Goal: Information Seeking & Learning: Find contact information

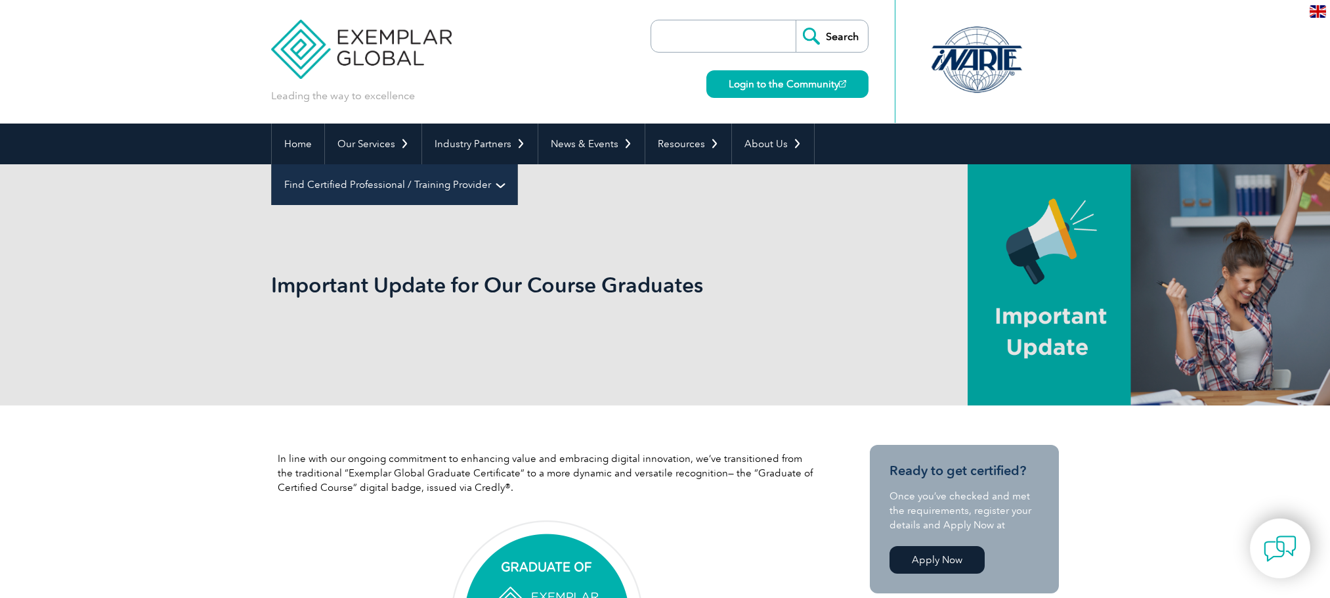
click at [517, 164] on link "Find Certified Professional / Training Provider" at bounding box center [395, 184] width 246 height 41
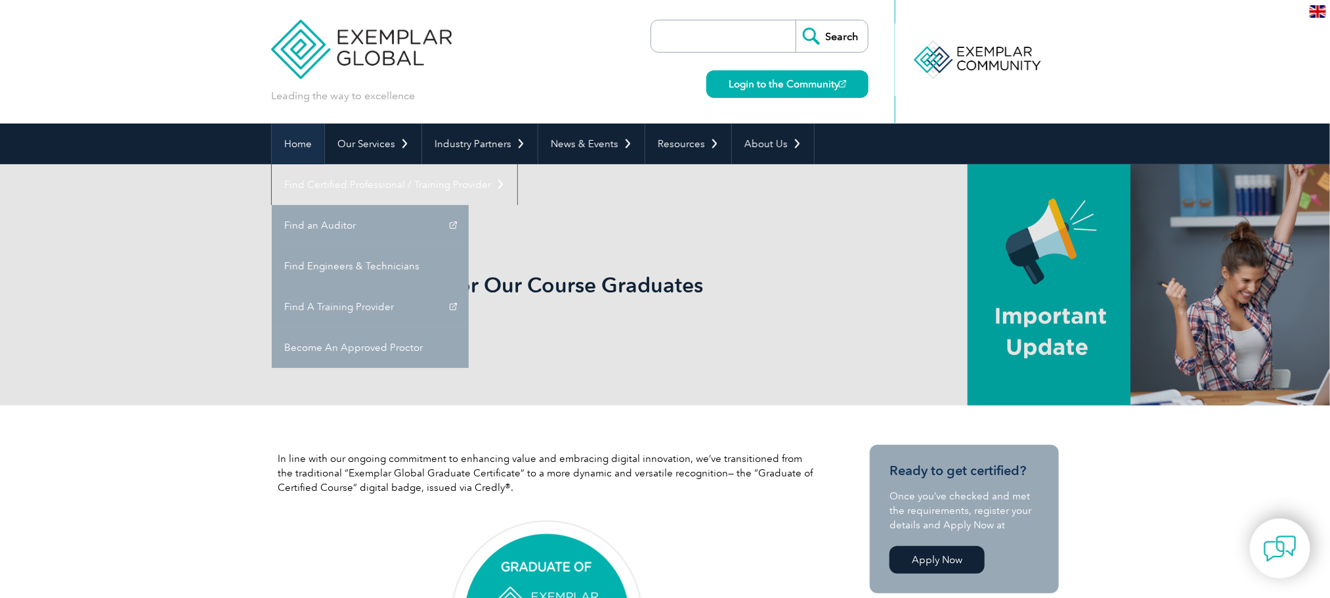
click at [308, 148] on link "Home" at bounding box center [298, 143] width 53 height 41
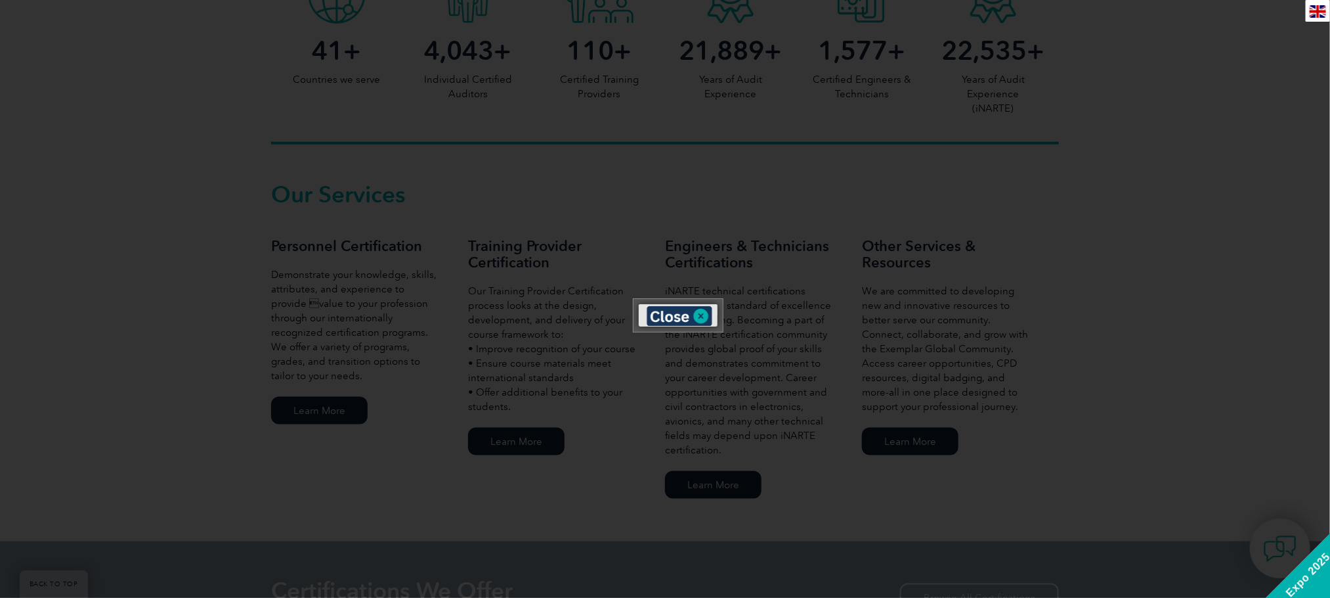
scroll to position [788, 0]
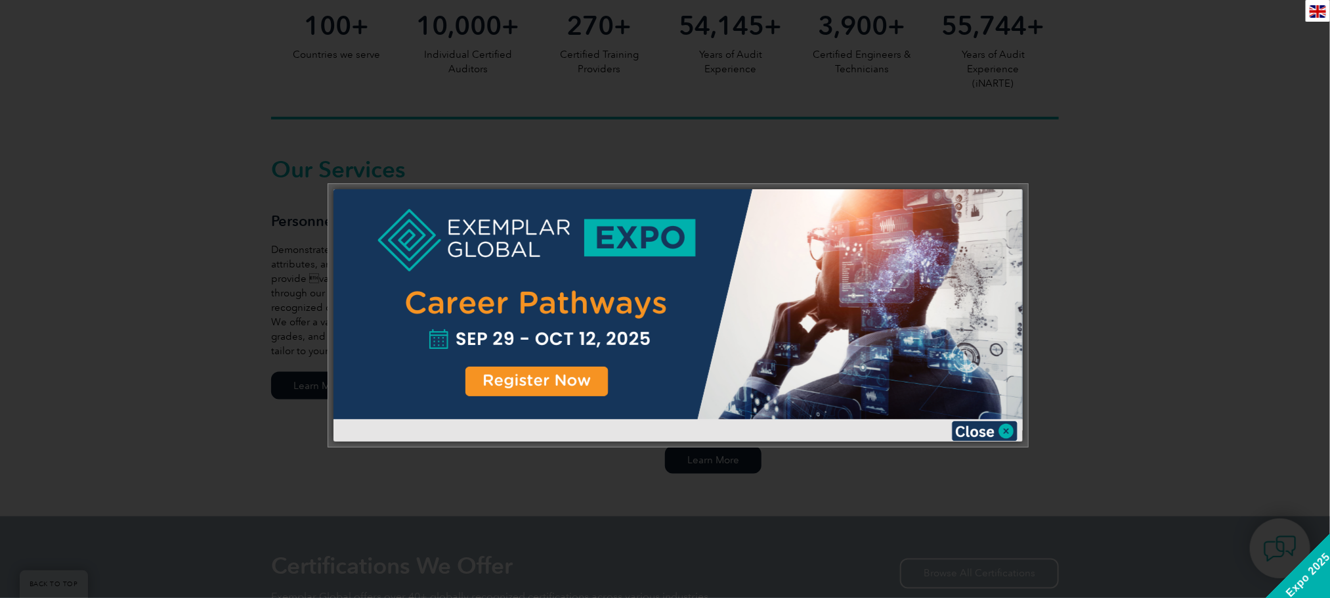
click at [964, 427] on img at bounding box center [985, 431] width 66 height 20
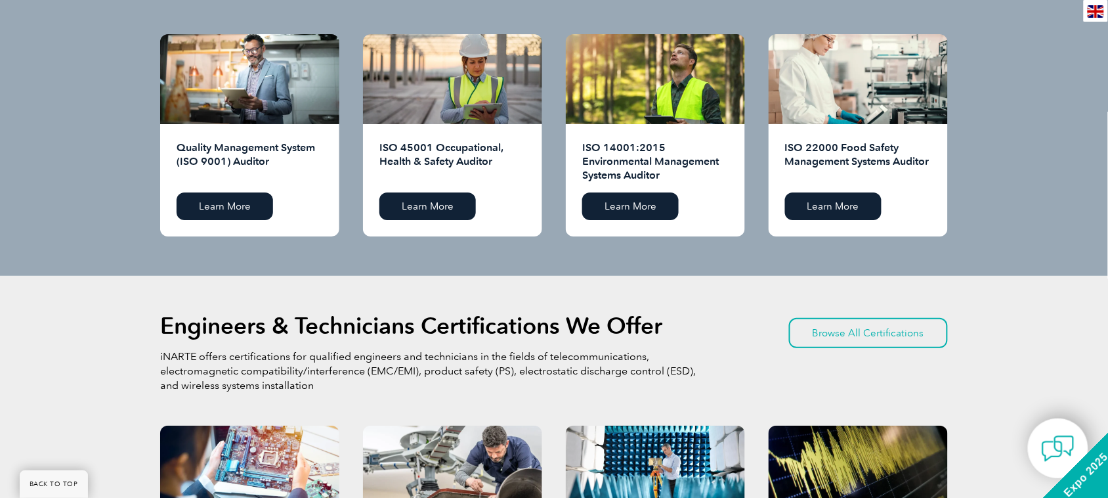
scroll to position [1395, 0]
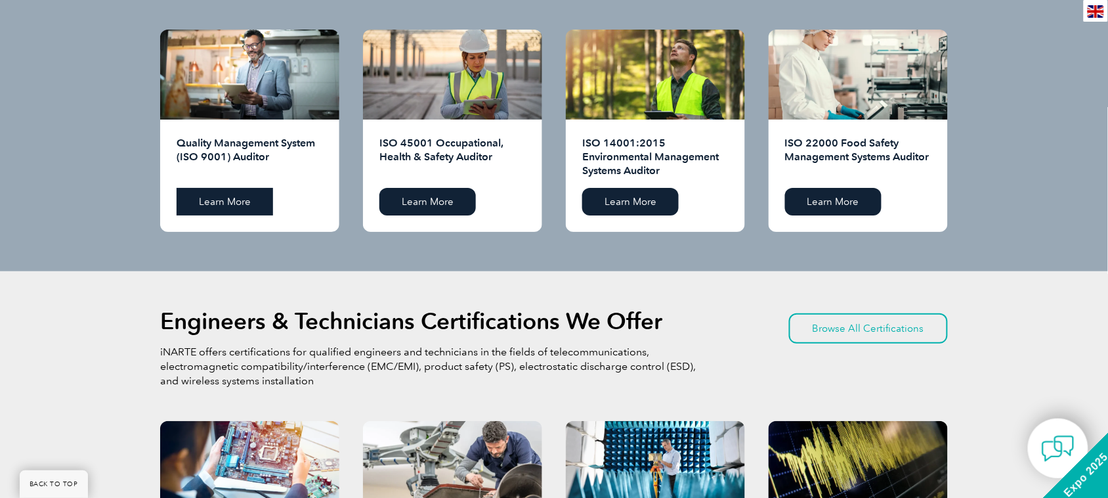
click at [244, 202] on link "Learn More" at bounding box center [225, 202] width 97 height 28
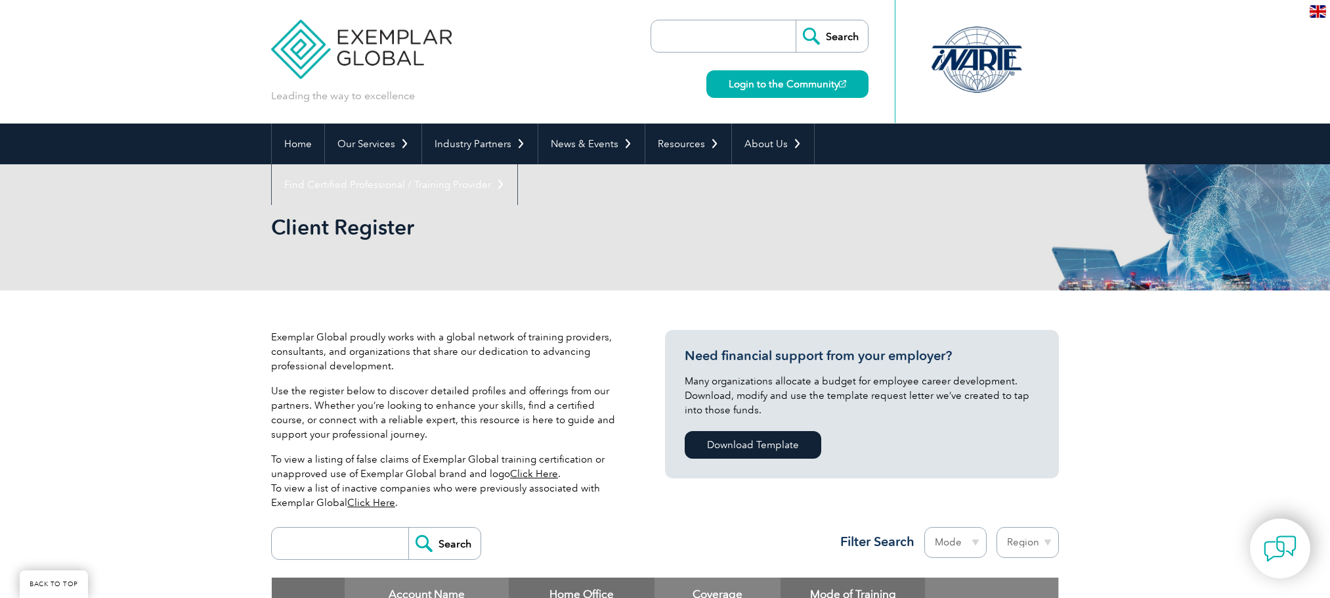
scroll to position [295, 0]
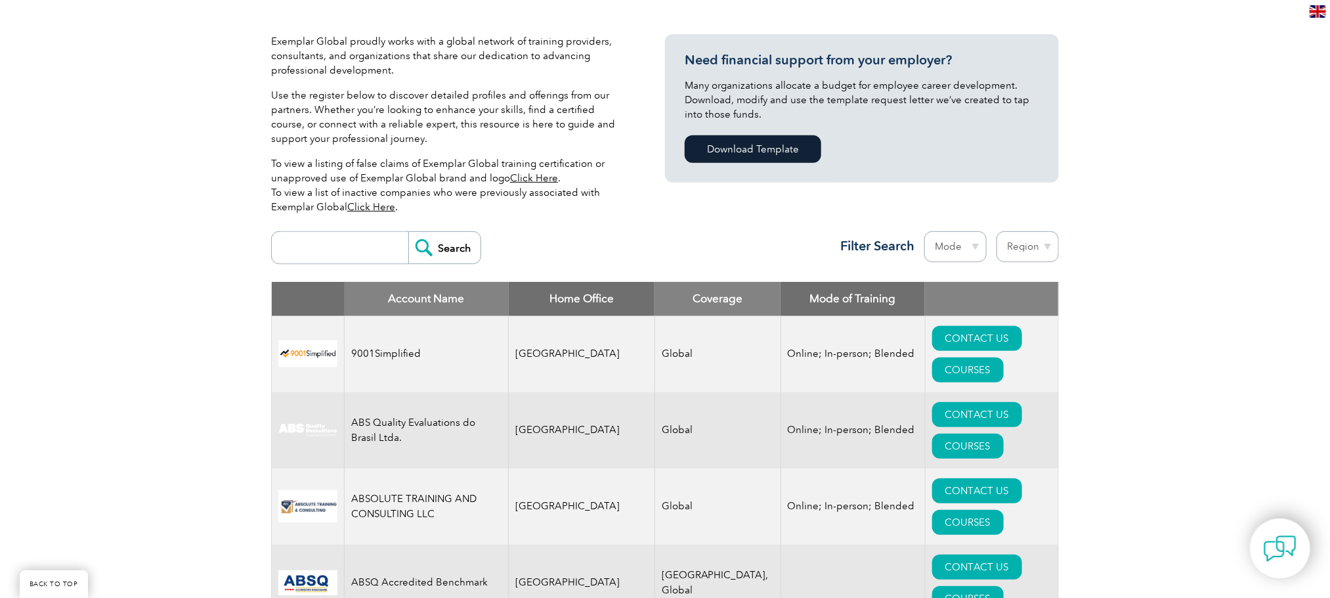
type input "quality hub india"
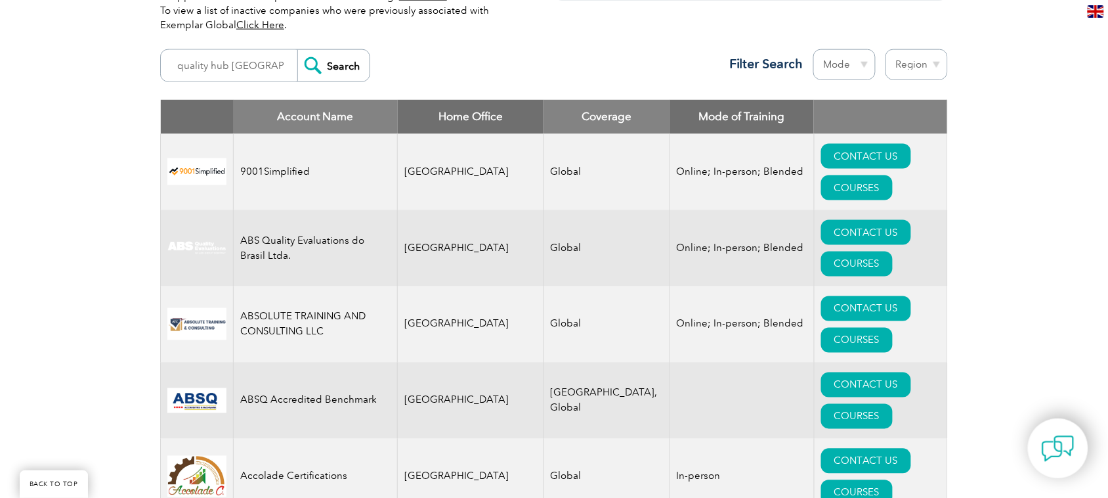
scroll to position [492, 0]
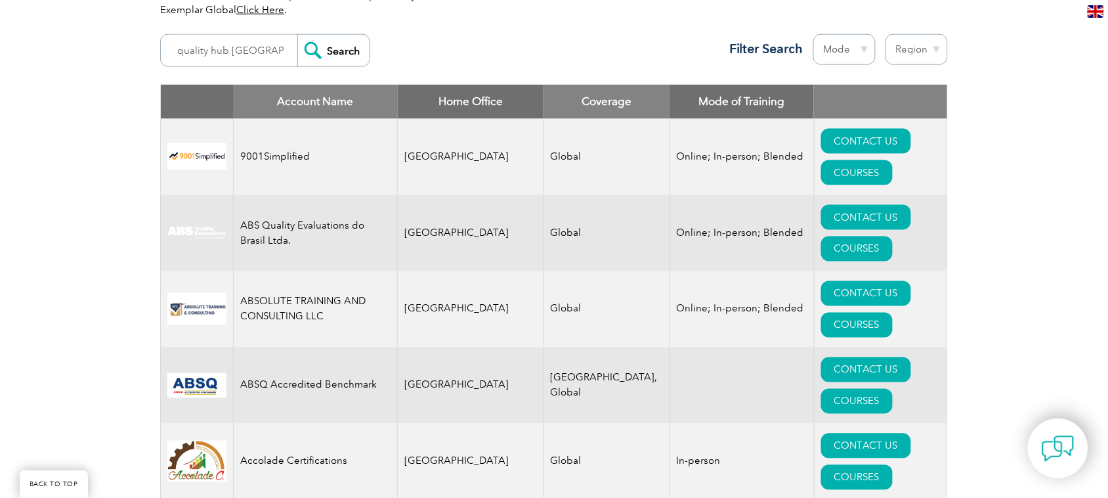
click at [316, 50] on input "Search" at bounding box center [333, 51] width 72 height 32
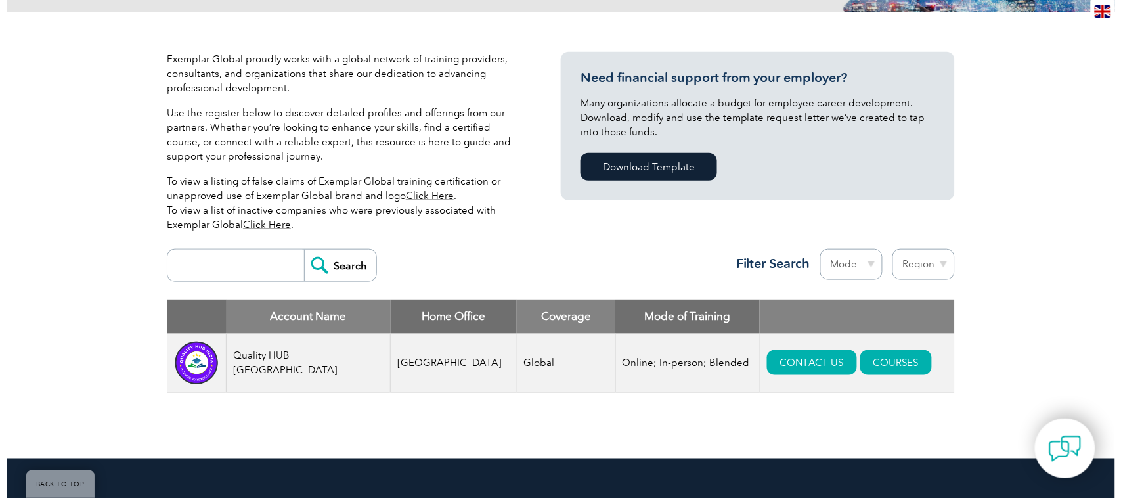
scroll to position [328, 0]
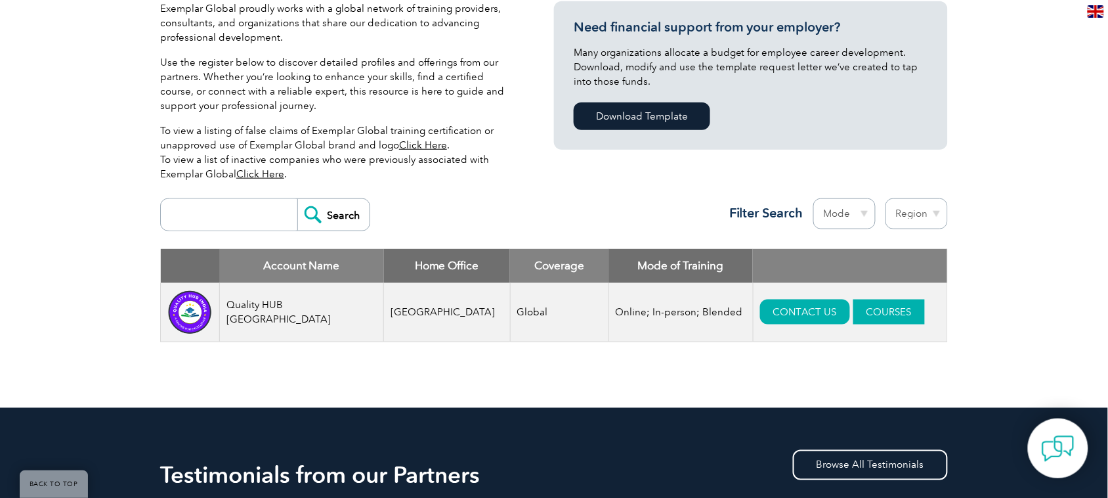
click at [868, 319] on link "COURSES" at bounding box center [890, 311] width 72 height 25
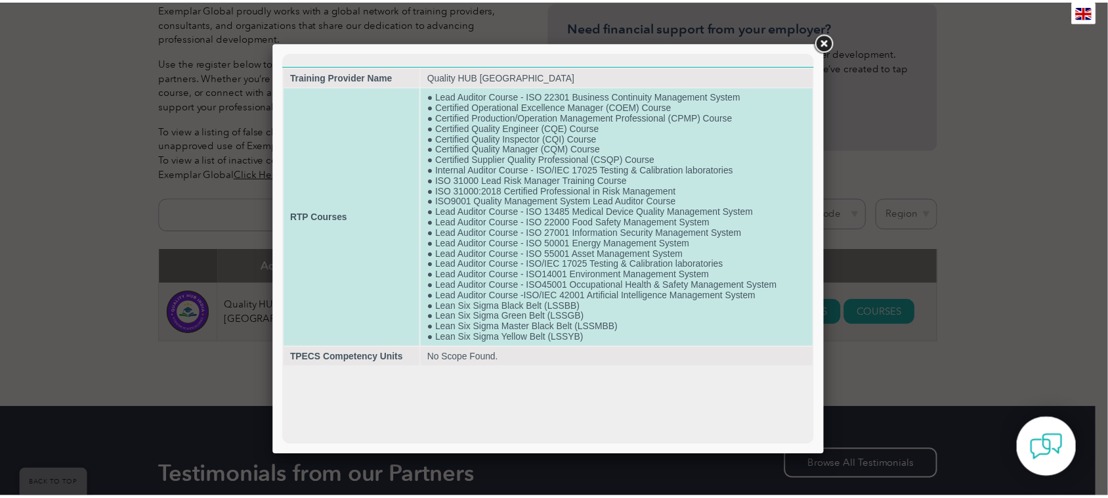
scroll to position [0, 0]
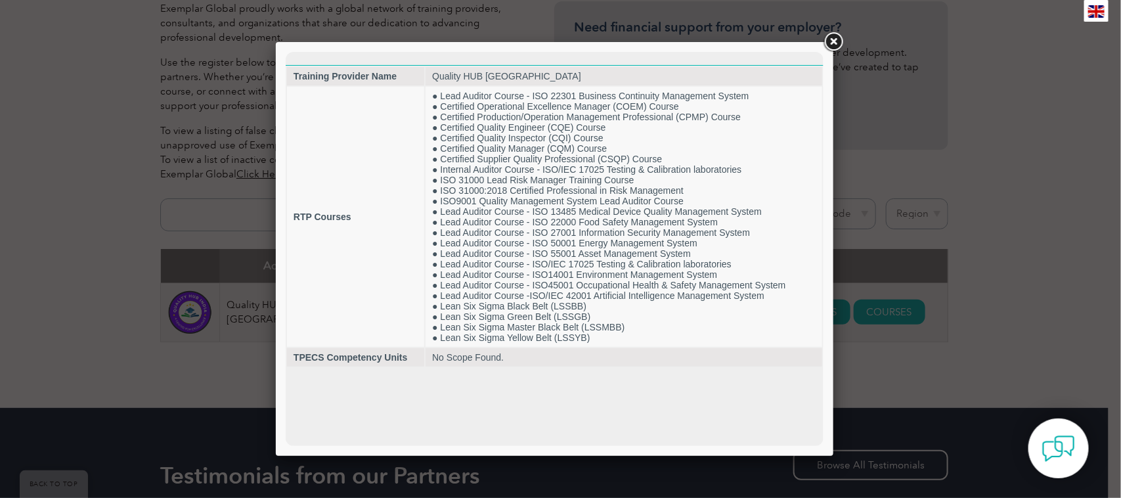
click at [835, 43] on link at bounding box center [833, 42] width 24 height 24
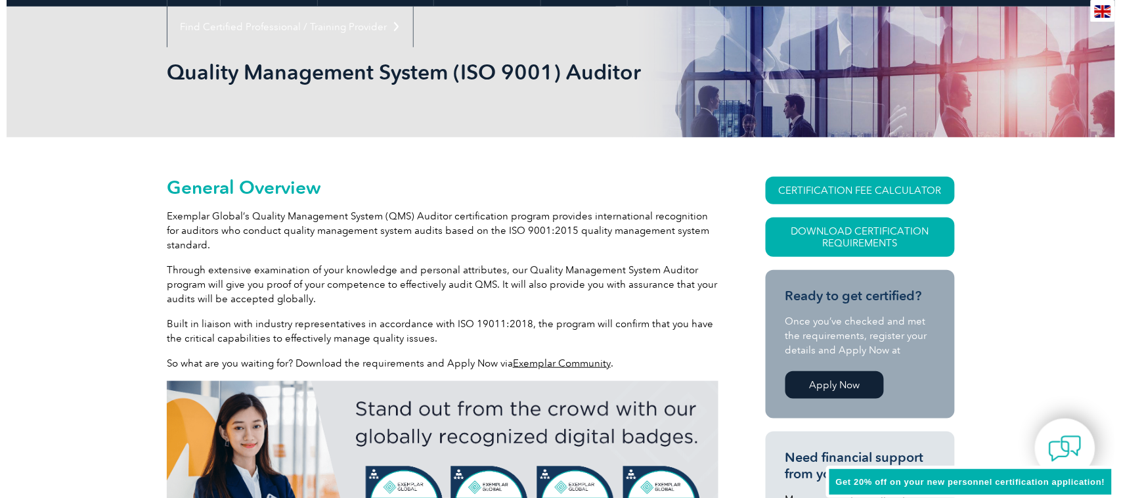
scroll to position [115, 0]
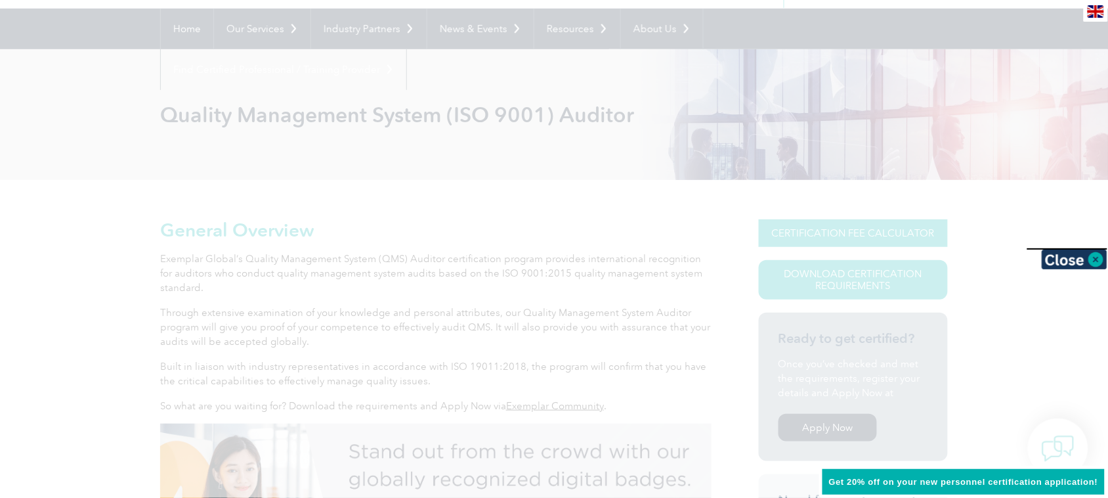
click at [833, 230] on div at bounding box center [554, 249] width 1108 height 498
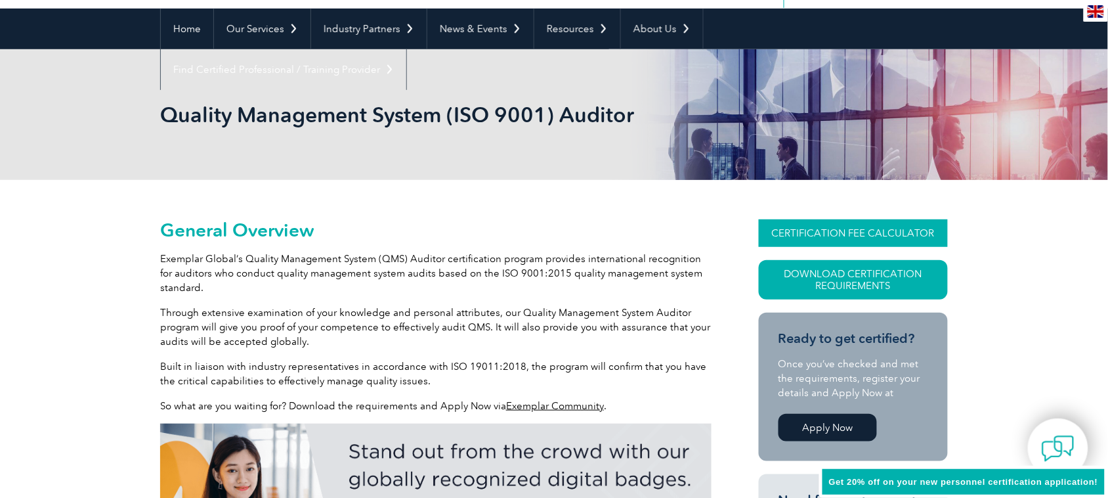
click at [833, 230] on link "CERTIFICATION FEE CALCULATOR" at bounding box center [853, 233] width 189 height 28
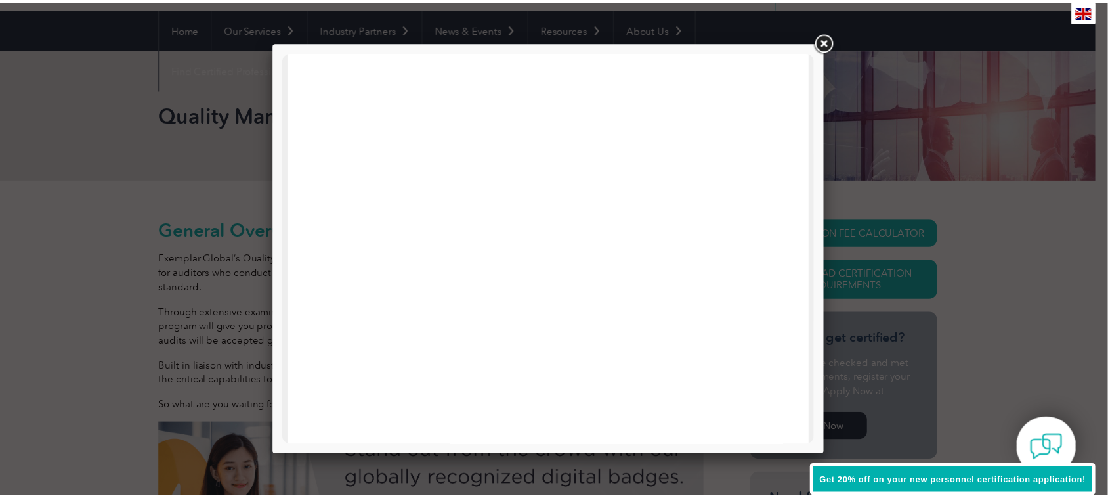
scroll to position [626, 0]
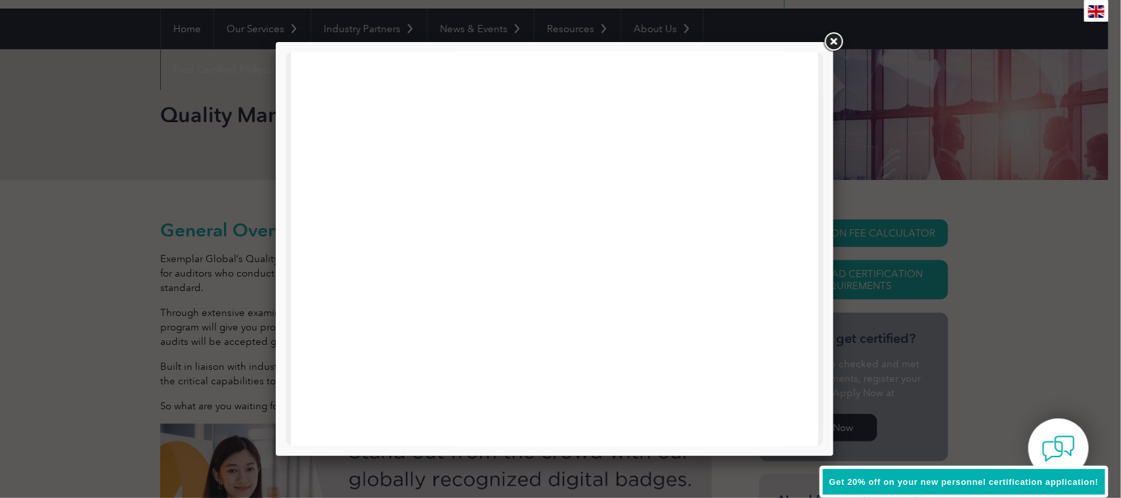
click at [831, 44] on link at bounding box center [833, 42] width 24 height 24
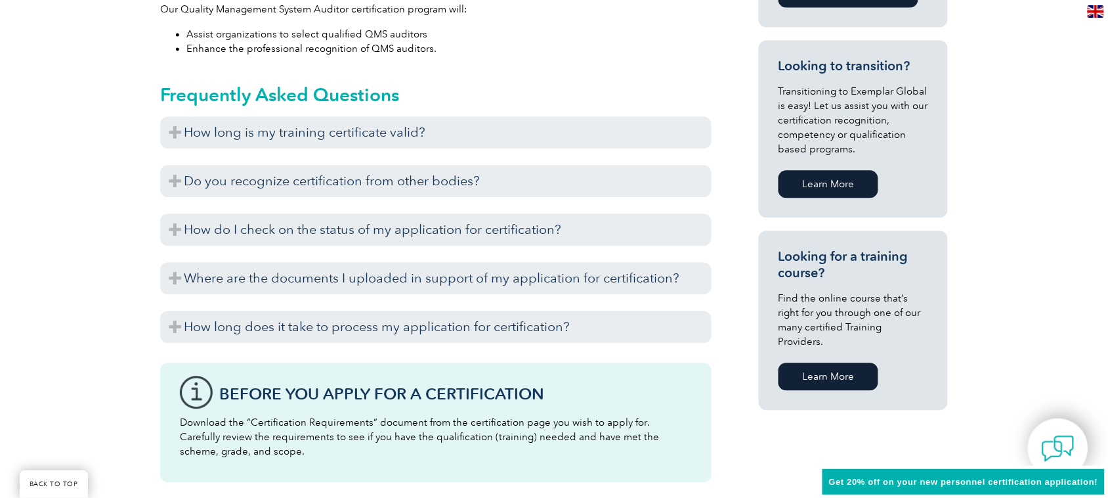
scroll to position [772, 0]
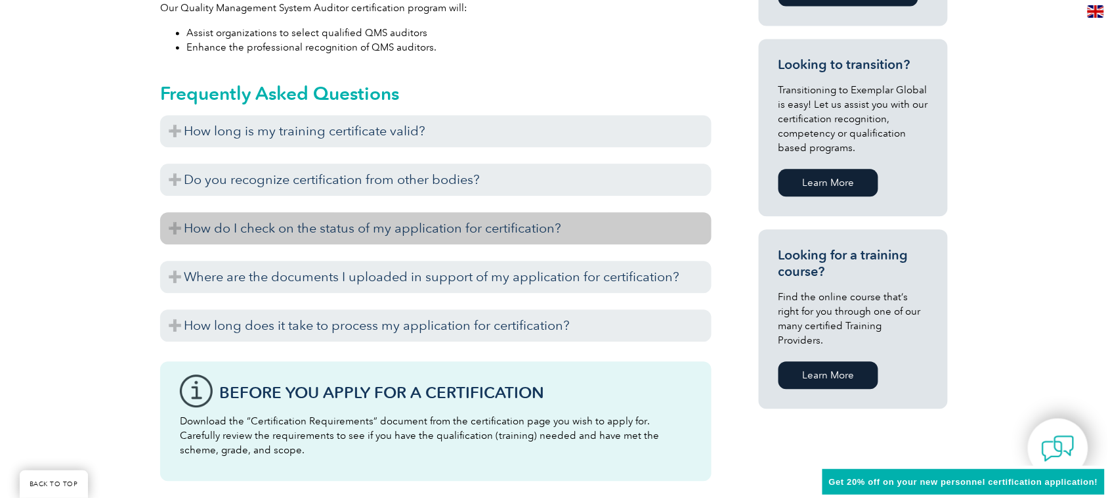
click at [474, 230] on h3 "How do I check on the status of my application for certification?" at bounding box center [436, 228] width 552 height 32
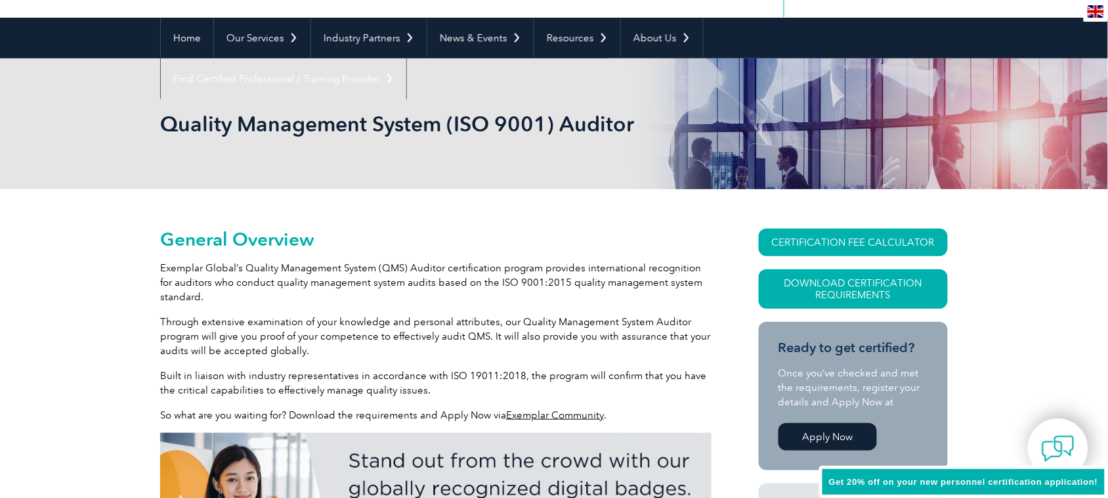
scroll to position [0, 0]
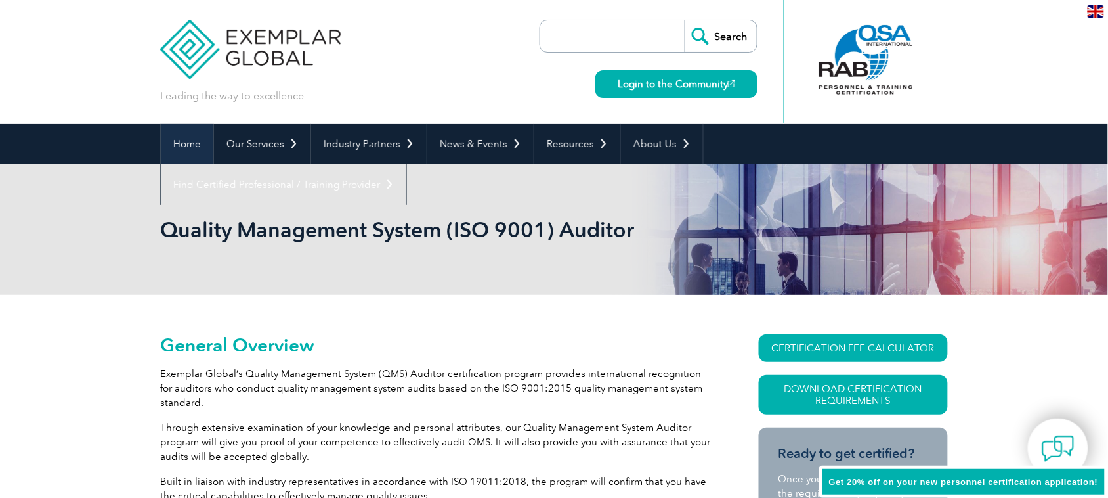
click at [204, 145] on link "Home" at bounding box center [187, 143] width 53 height 41
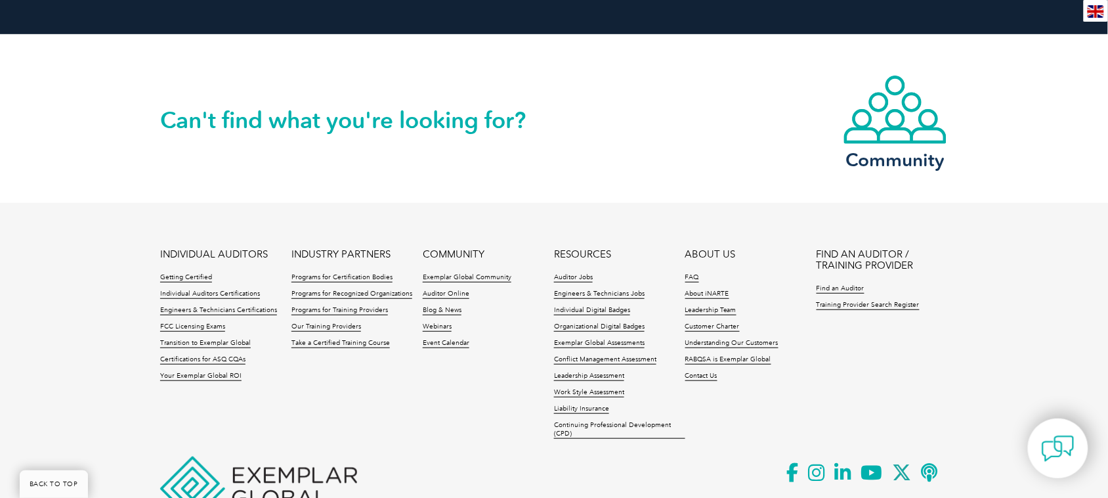
scroll to position [3098, 0]
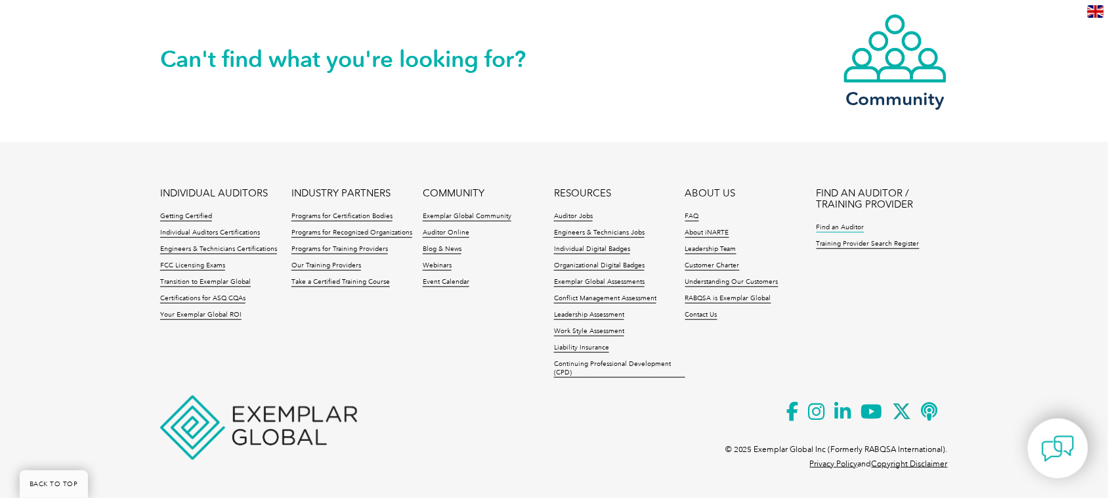
click at [823, 225] on link "Find an Auditor" at bounding box center [841, 227] width 48 height 9
